Goal: Find specific page/section: Find specific page/section

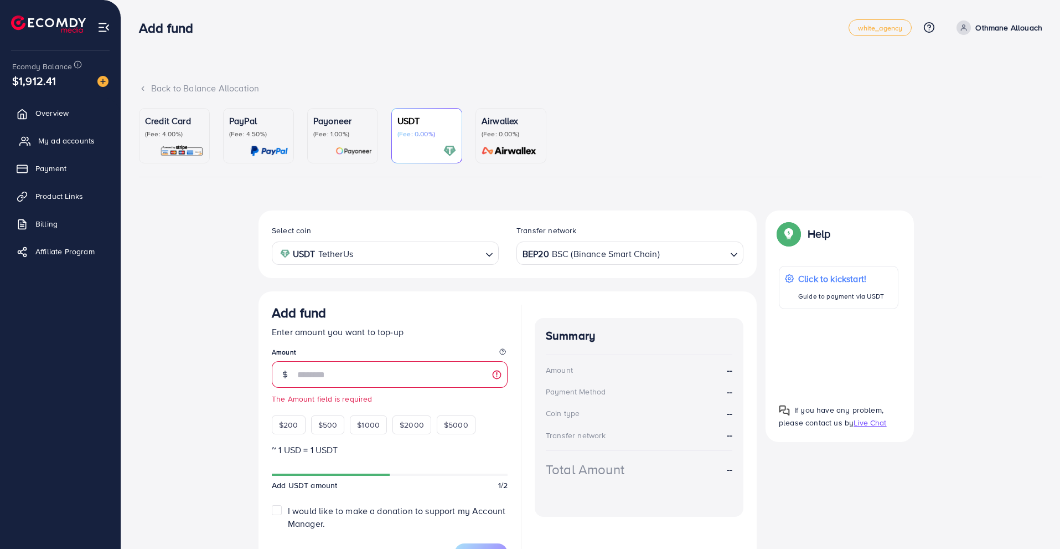
click at [97, 139] on link "My ad accounts" at bounding box center [60, 141] width 104 height 22
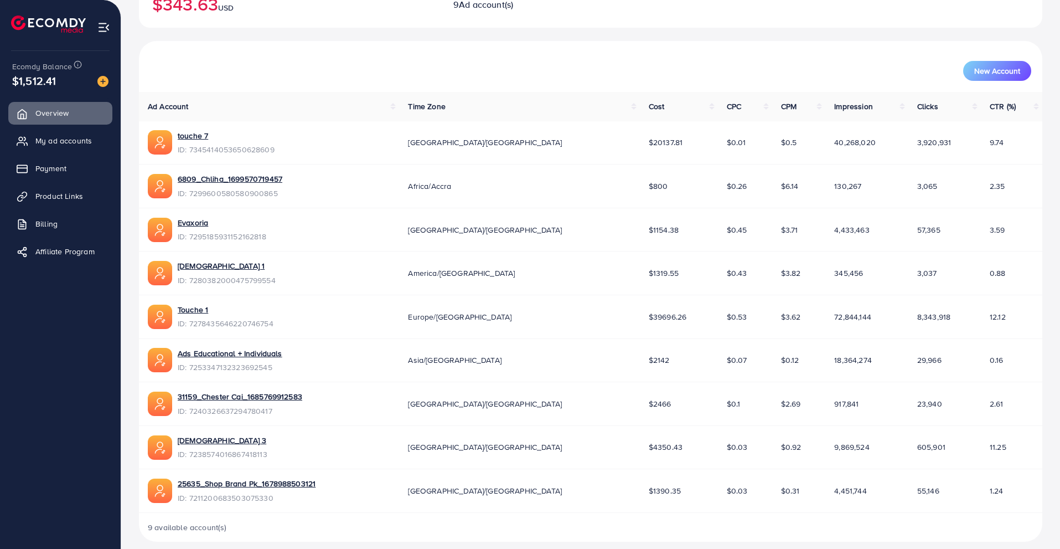
scroll to position [280, 0]
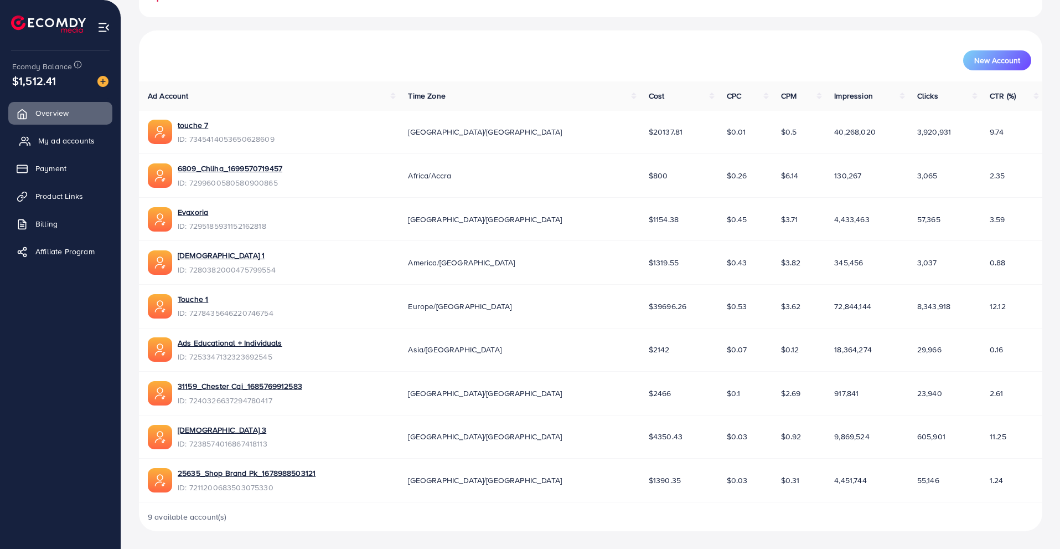
click at [82, 135] on span "My ad accounts" at bounding box center [66, 140] width 56 height 11
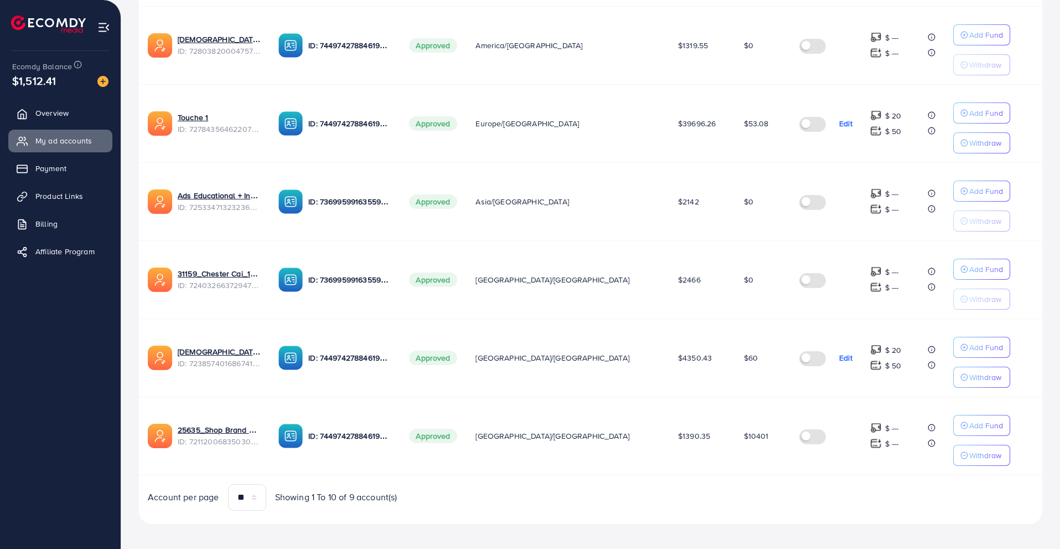
scroll to position [502, 0]
